Goal: Task Accomplishment & Management: Use online tool/utility

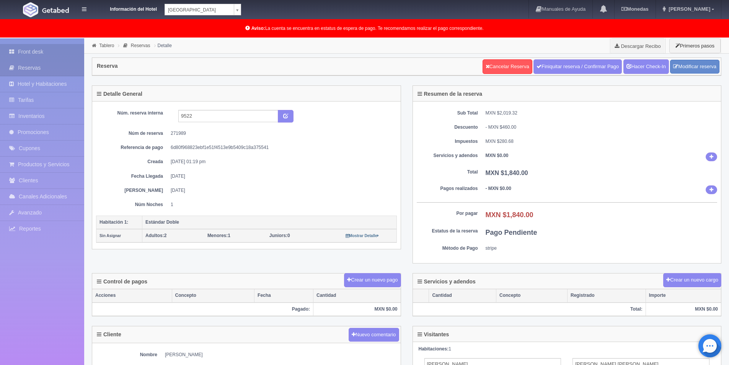
click at [24, 51] on link "Front desk" at bounding box center [42, 52] width 84 height 16
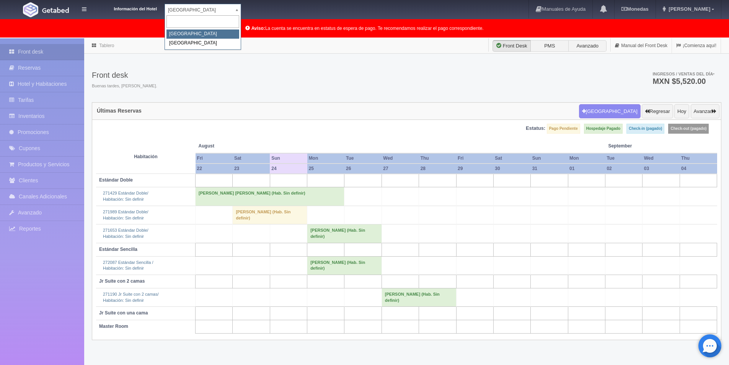
drag, startPoint x: 235, startPoint y: 9, endPoint x: 238, endPoint y: 13, distance: 5.7
click at [235, 38] on body "Información del Hotel Hotel Plaza Campeche Hotel Plaza Campeche Hotel Plaza Col…" at bounding box center [364, 221] width 729 height 366
select select "375"
